Goal: Task Accomplishment & Management: Use online tool/utility

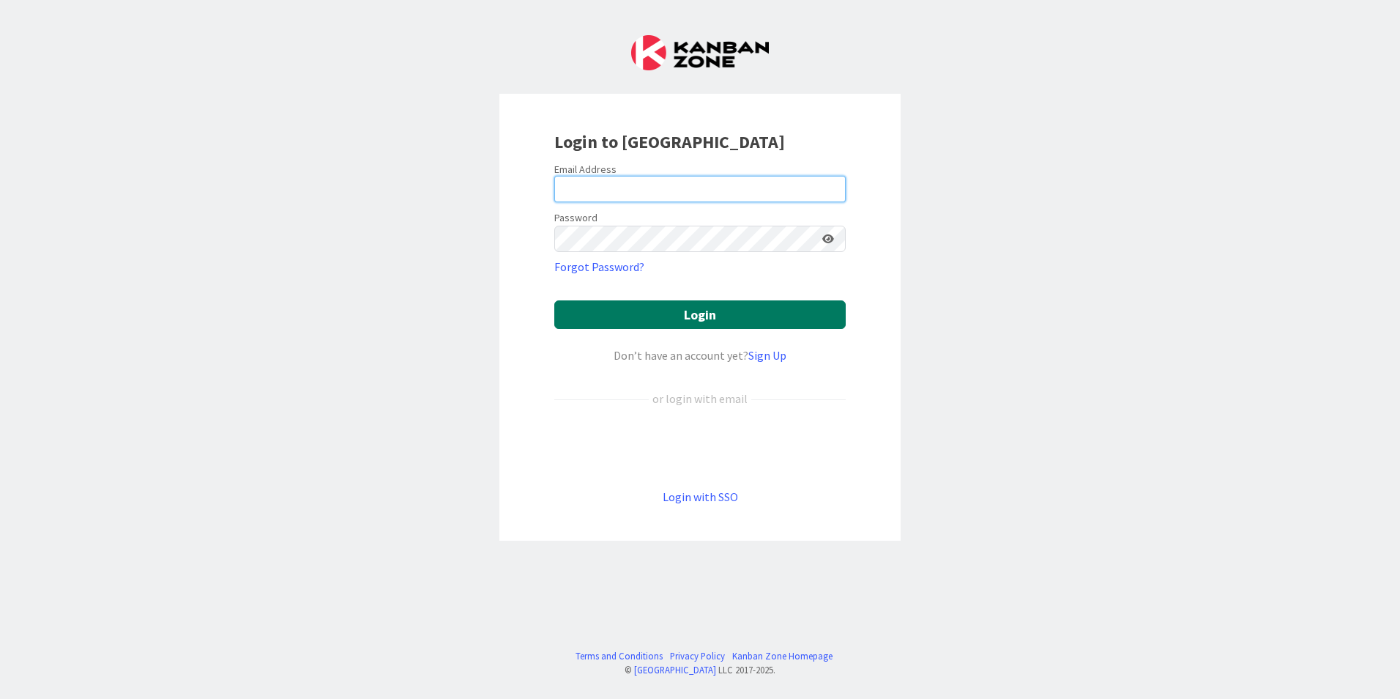
type input "[EMAIL_ADDRESS][PERSON_NAME][DOMAIN_NAME]"
click at [663, 303] on button "Login" at bounding box center [699, 314] width 291 height 29
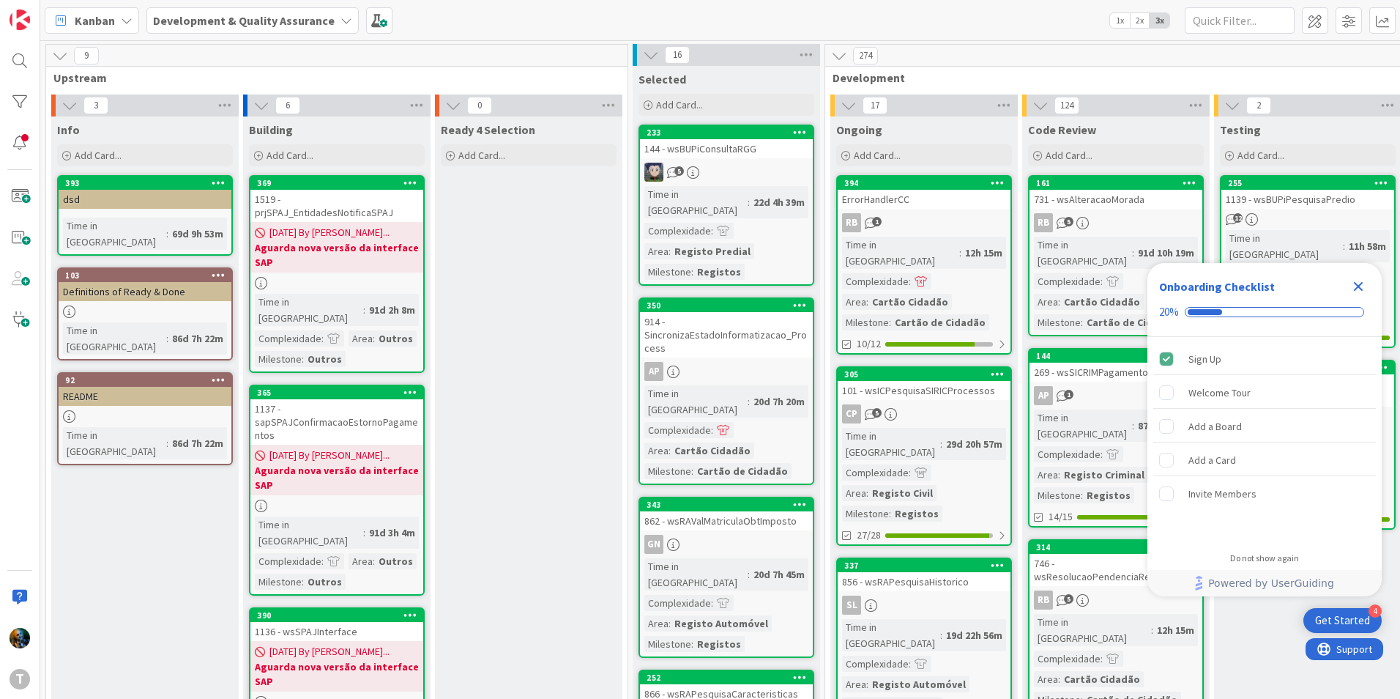
click at [1356, 282] on icon "Close Checklist" at bounding box center [1359, 287] width 10 height 10
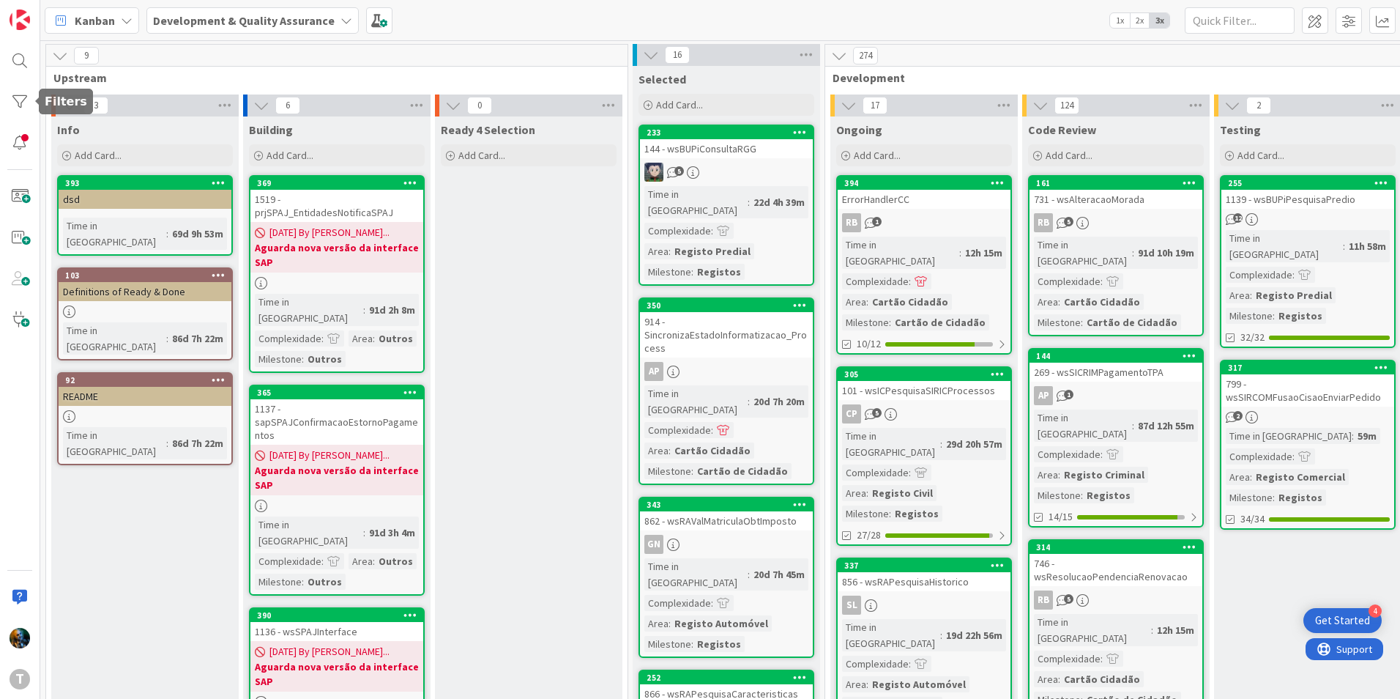
click at [4, 110] on div "T" at bounding box center [20, 349] width 40 height 699
click at [10, 100] on div at bounding box center [19, 101] width 29 height 29
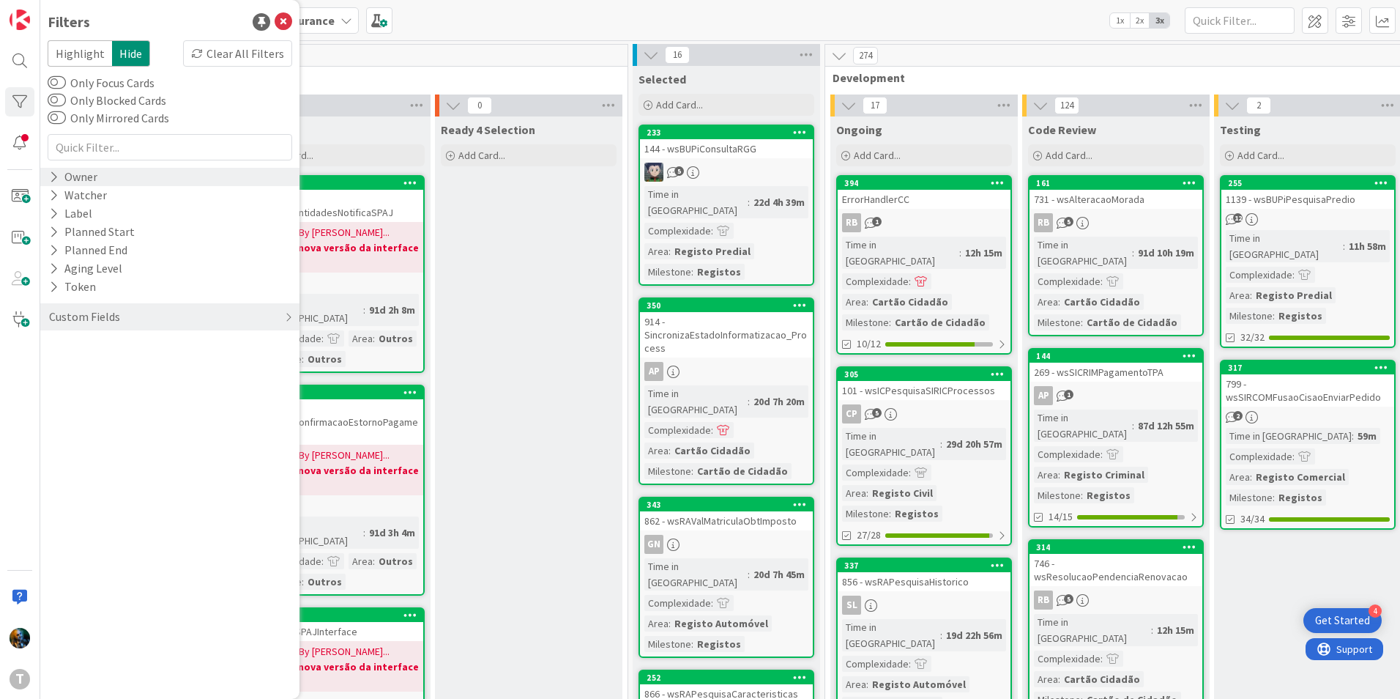
click at [56, 179] on icon at bounding box center [54, 177] width 10 height 12
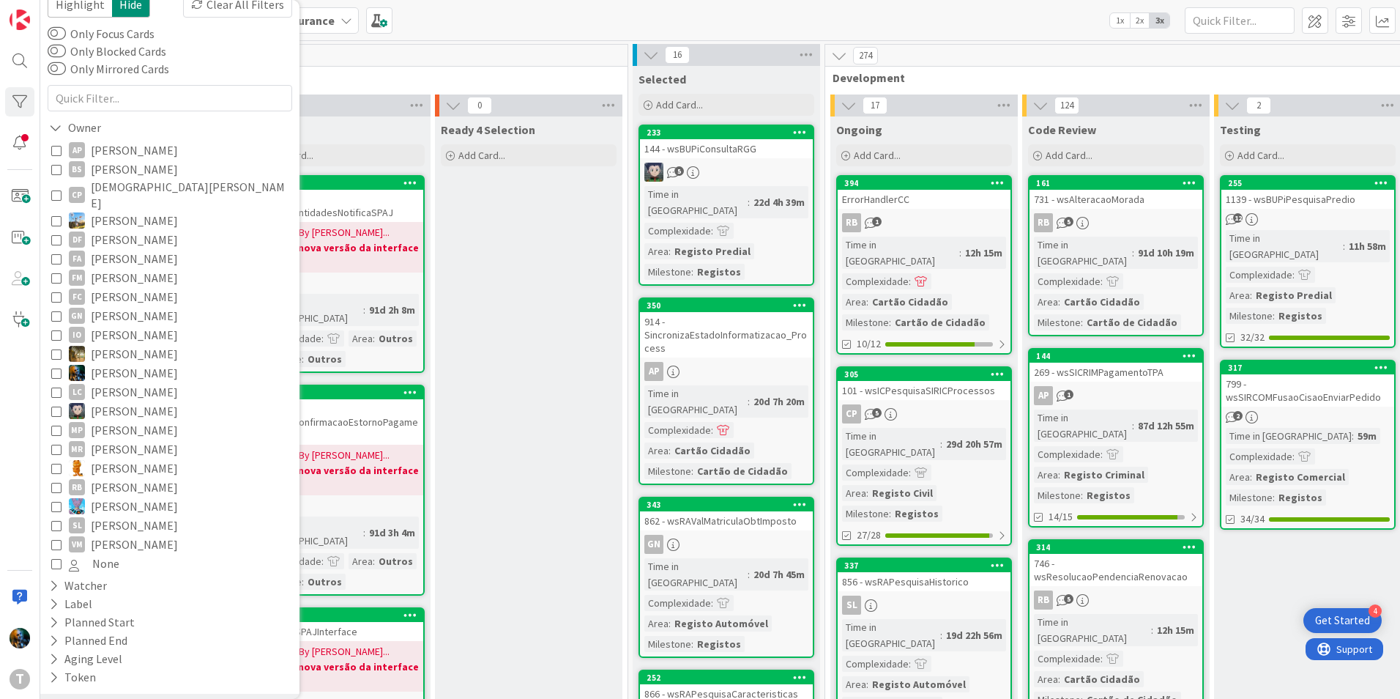
scroll to position [73, 0]
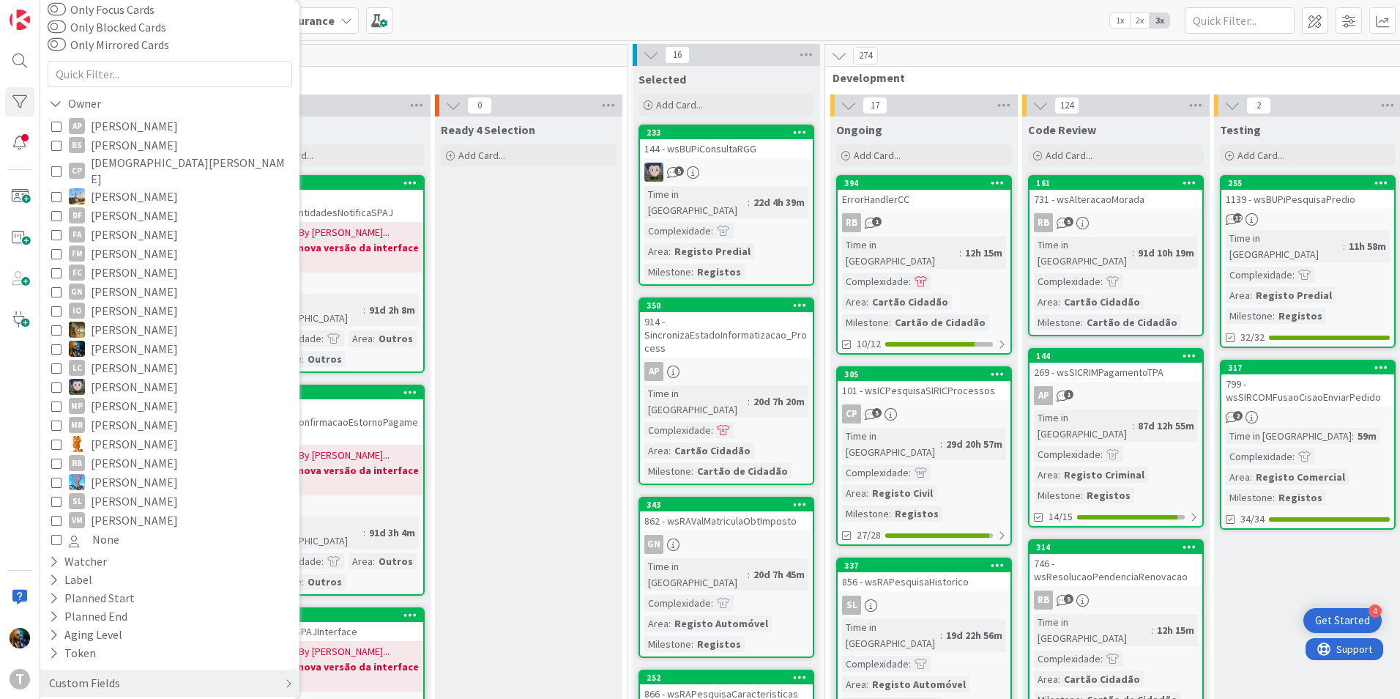
click at [59, 343] on icon at bounding box center [56, 348] width 10 height 10
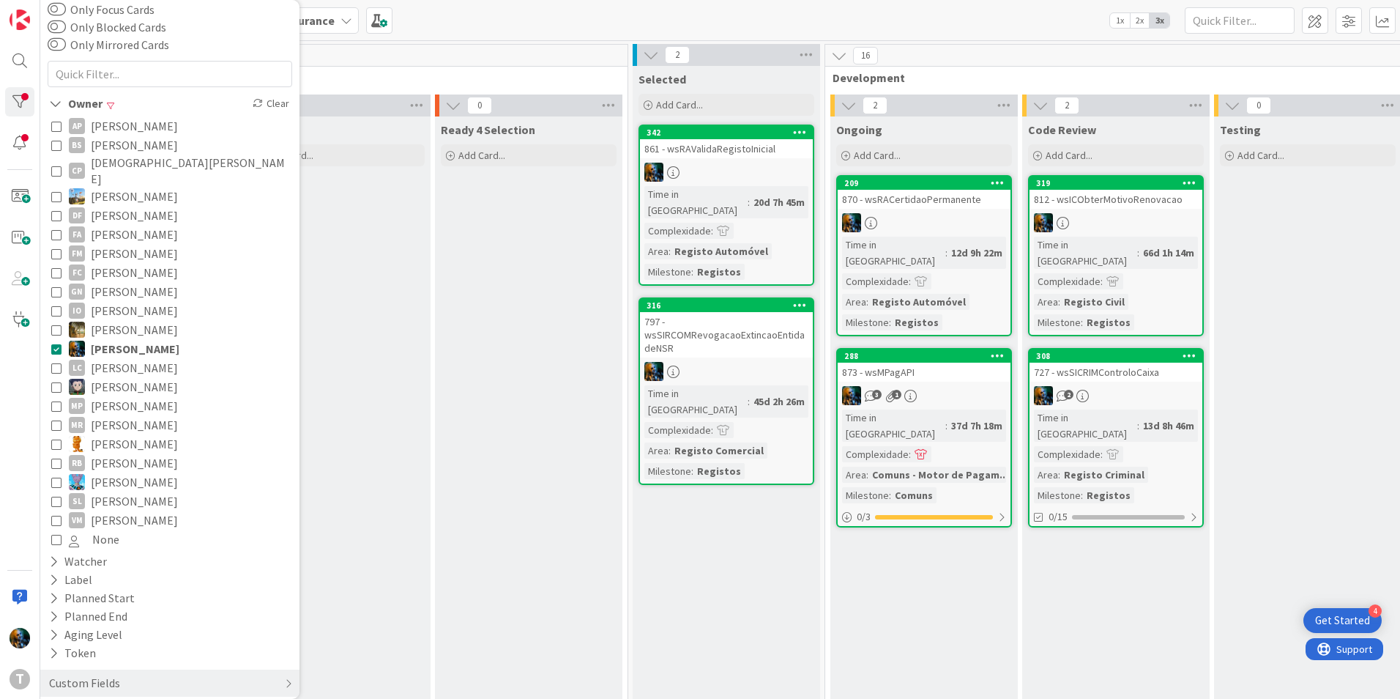
scroll to position [76, 0]
